Goal: Task Accomplishment & Management: Complete application form

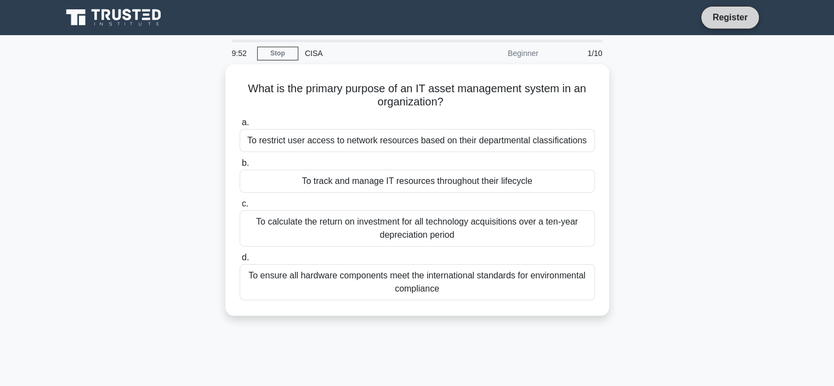
click at [731, 19] on link "Register" at bounding box center [730, 17] width 48 height 14
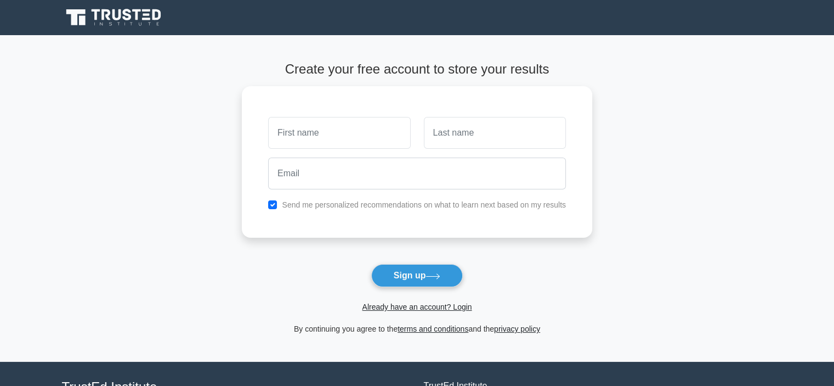
type input "u"
type input "Mubashir"
type input "Shaikh"
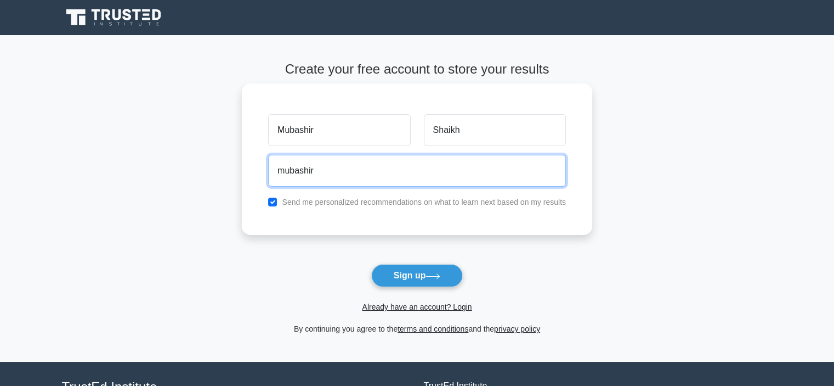
type input "[EMAIL_ADDRESS][DOMAIN_NAME]"
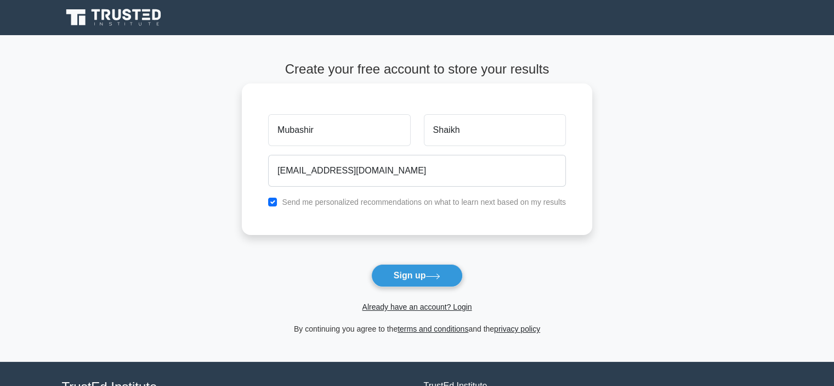
click at [280, 200] on div "Send me personalized recommendations on what to learn next based on my results" at bounding box center [417, 201] width 311 height 13
click at [274, 200] on input "checkbox" at bounding box center [272, 202] width 9 height 9
checkbox input "false"
click at [399, 272] on button "Sign up" at bounding box center [417, 275] width 92 height 23
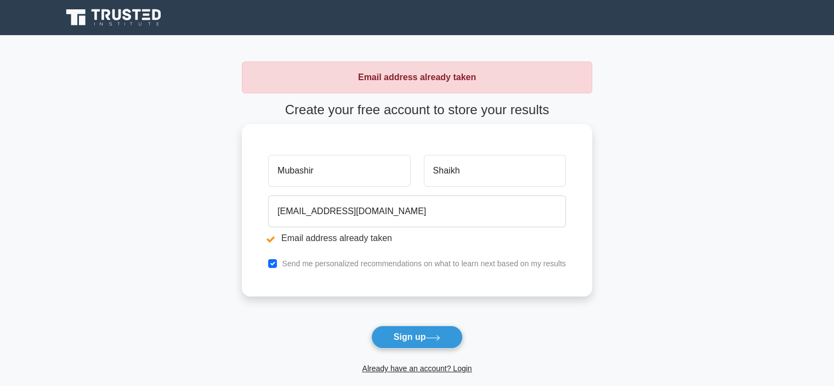
click at [336, 175] on input "Mubashir" at bounding box center [339, 171] width 142 height 32
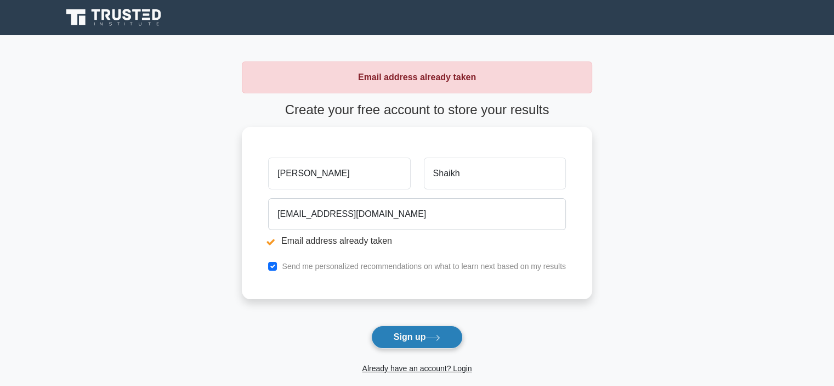
type input "Mubashir Hassan"
click at [425, 333] on button "Sign up" at bounding box center [417, 336] width 92 height 23
click at [440, 367] on link "Already have an account? Login" at bounding box center [417, 368] width 110 height 9
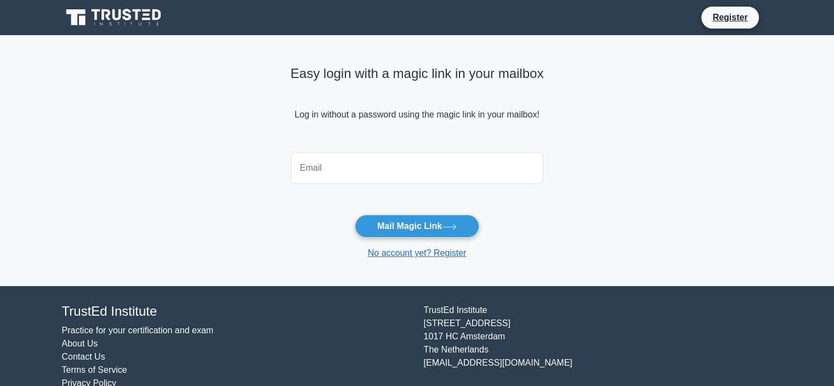
click at [346, 174] on input "email" at bounding box center [417, 168] width 253 height 32
type input "[EMAIL_ADDRESS][DOMAIN_NAME]"
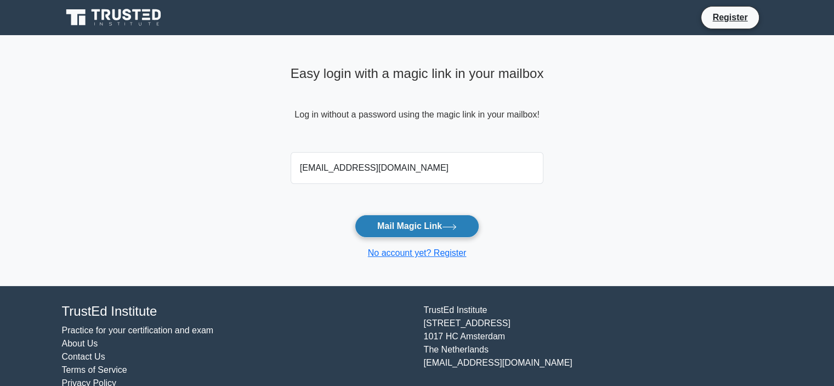
click at [417, 230] on button "Mail Magic Link" at bounding box center [417, 226] width 125 height 23
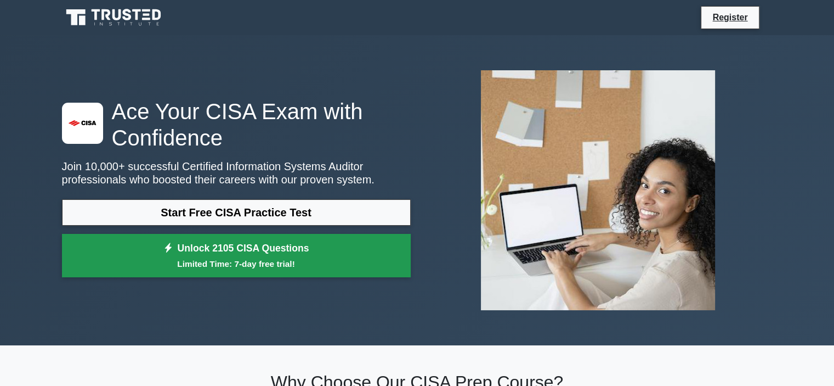
click at [211, 258] on small "Limited Time: 7-day free trial!" at bounding box center [237, 263] width 322 height 13
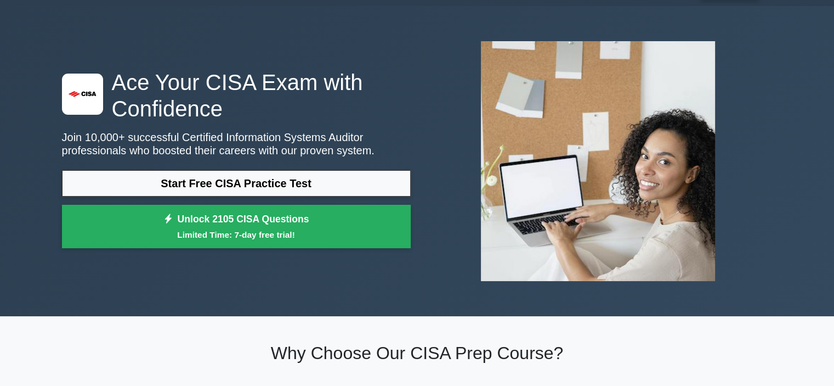
scroll to position [16, 0]
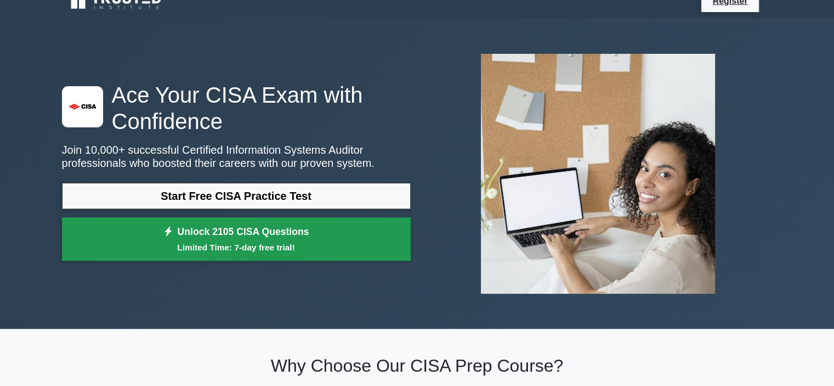
click at [249, 233] on link "Unlock 2105 CISA Questions Limited Time: 7-day free trial!" at bounding box center [236, 239] width 349 height 44
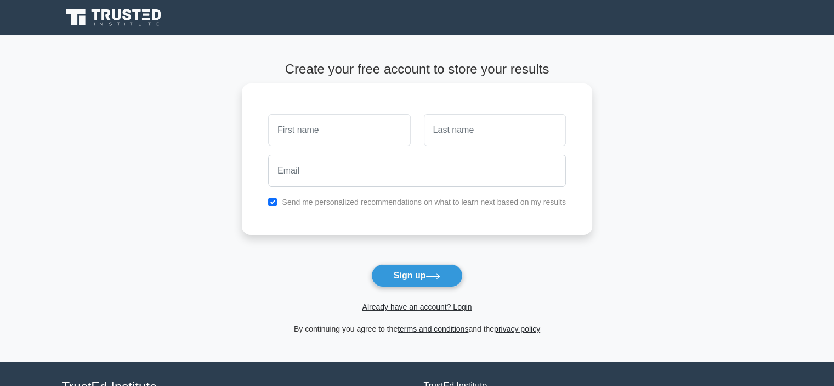
click at [320, 129] on input "text" at bounding box center [339, 130] width 142 height 32
type input "[PERSON_NAME]"
click at [462, 142] on input "text" at bounding box center [495, 130] width 142 height 32
type input "Shaikh"
click at [419, 186] on div at bounding box center [417, 170] width 311 height 41
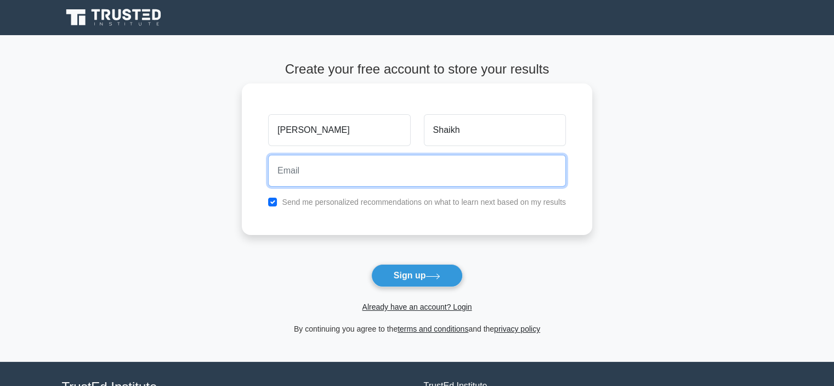
click at [356, 175] on input "email" at bounding box center [417, 171] width 298 height 32
type input "[EMAIL_ADDRESS][DOMAIN_NAME]"
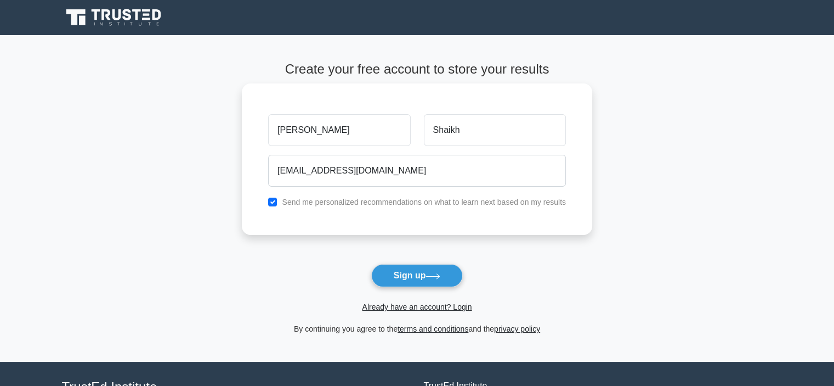
click at [267, 199] on div "Send me personalized recommendations on what to learn next based on my results" at bounding box center [417, 201] width 311 height 13
click at [277, 201] on input "checkbox" at bounding box center [272, 202] width 9 height 9
checkbox input "false"
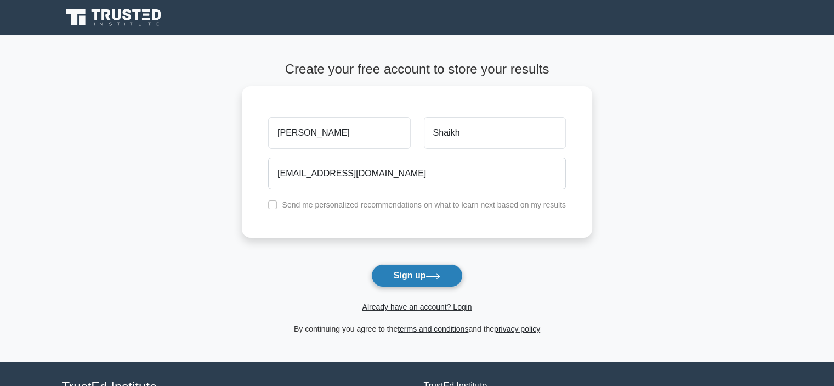
click at [427, 271] on button "Sign up" at bounding box center [417, 275] width 92 height 23
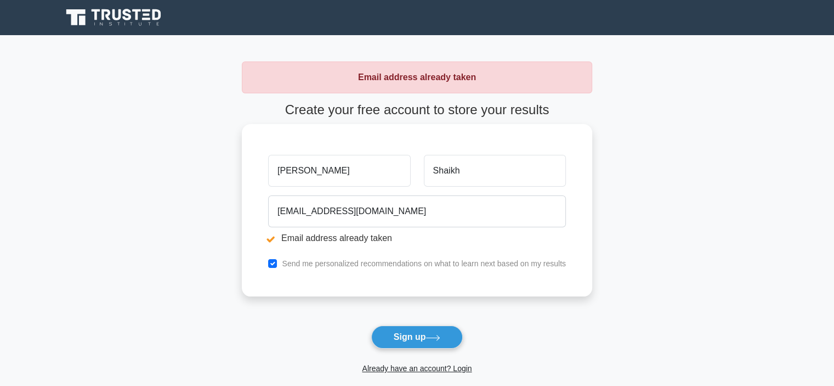
click at [318, 170] on input "[PERSON_NAME]" at bounding box center [339, 171] width 142 height 32
click at [413, 364] on link "Already have an account? Login" at bounding box center [417, 368] width 110 height 9
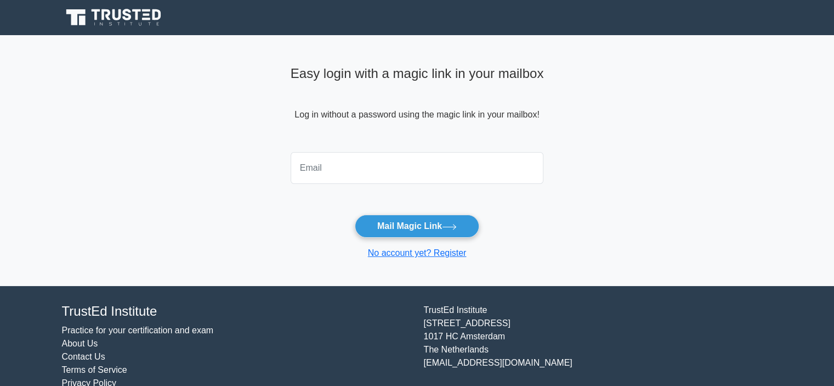
click at [326, 239] on form "Mail Magic Link No account yet? Register" at bounding box center [417, 204] width 253 height 112
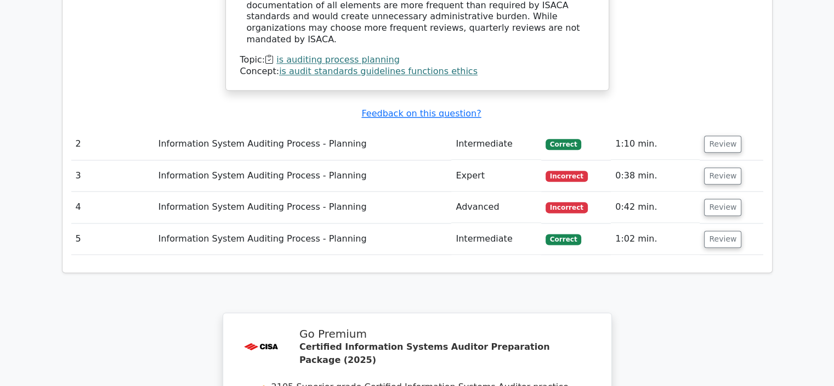
scroll to position [1532, 0]
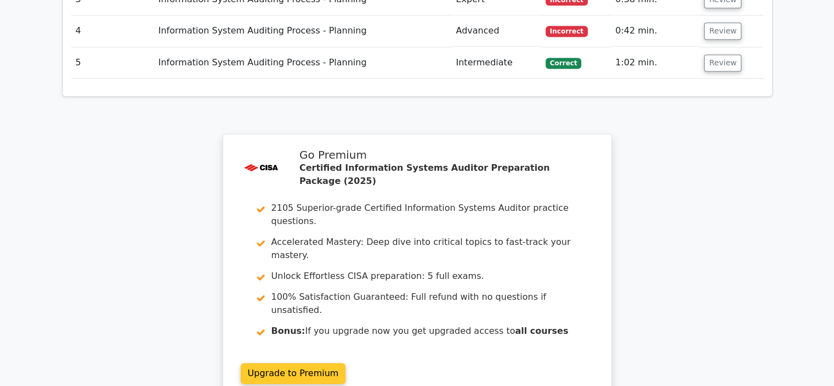
click at [292, 363] on link "Upgrade to Premium" at bounding box center [293, 373] width 105 height 21
